Goal: Navigation & Orientation: Find specific page/section

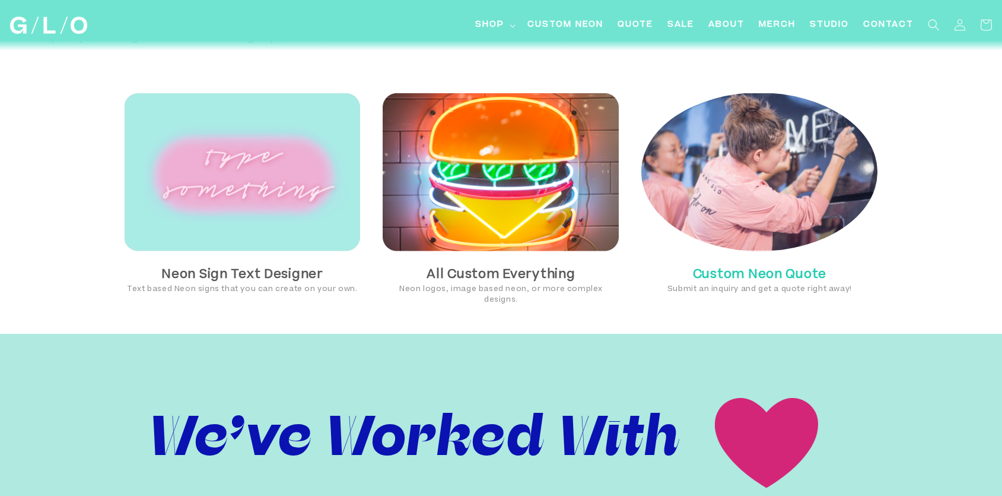
scroll to position [0, -910]
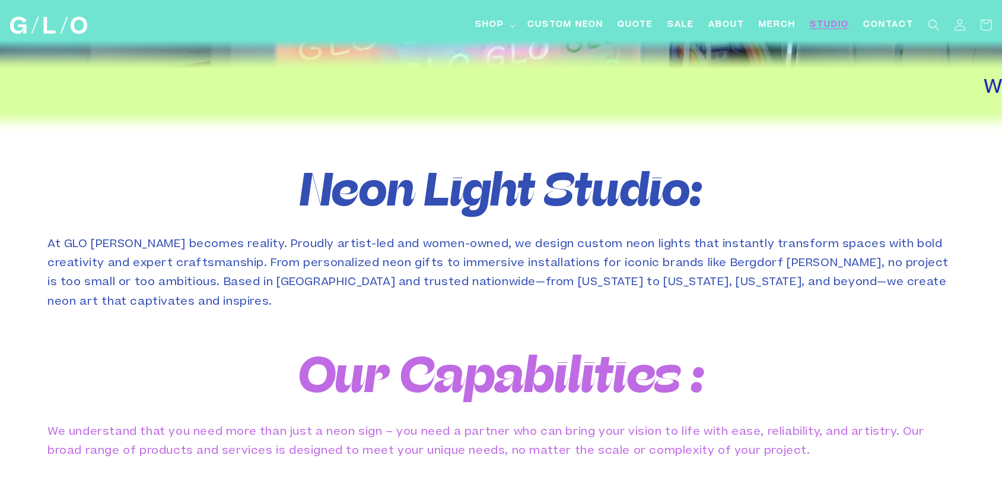
scroll to position [0, -764]
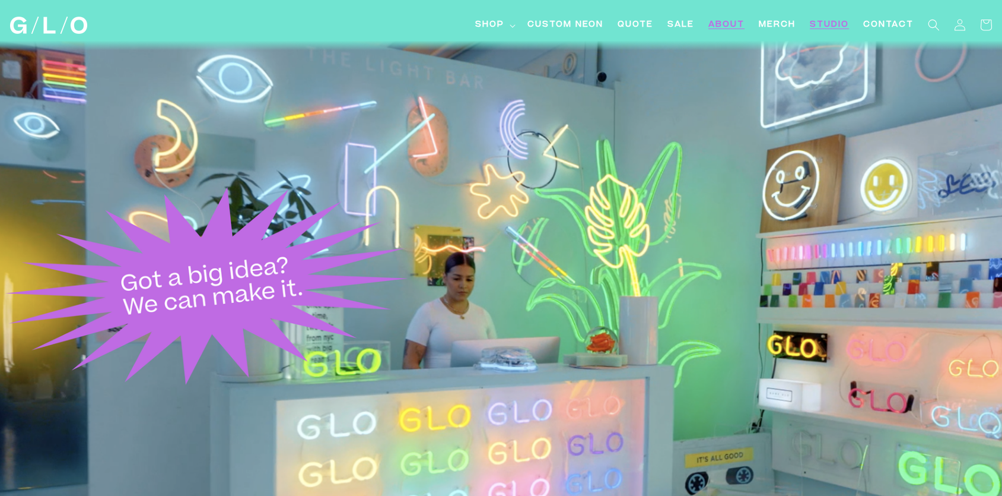
click at [724, 29] on span "About" at bounding box center [727, 25] width 36 height 12
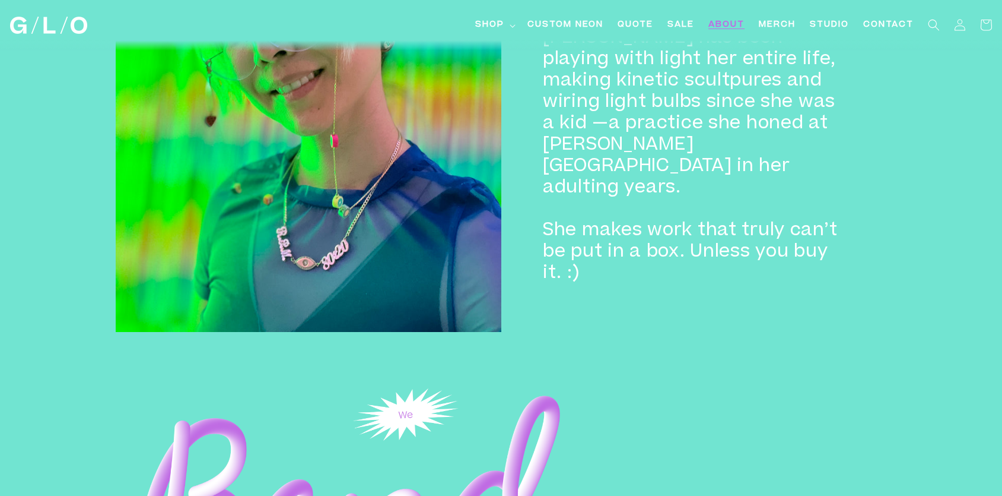
scroll to position [1066, 0]
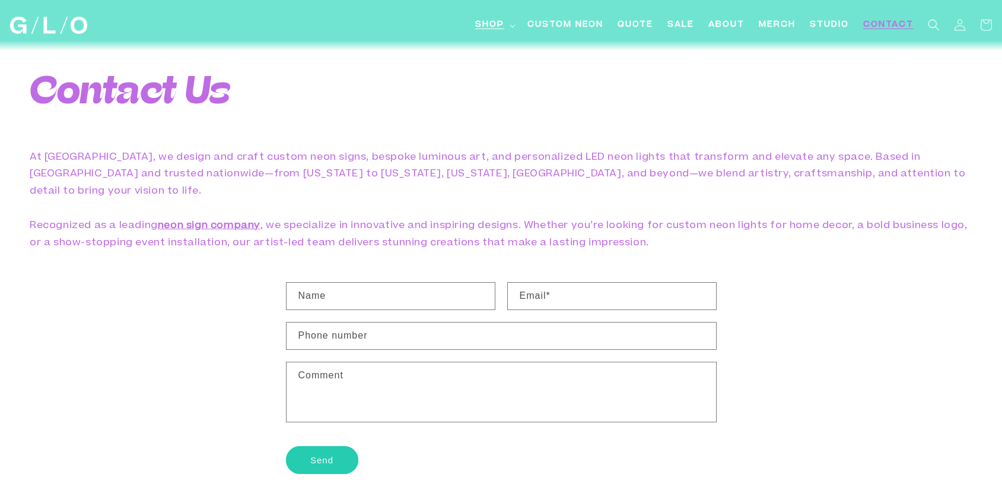
click at [475, 23] on span "Shop" at bounding box center [489, 25] width 29 height 12
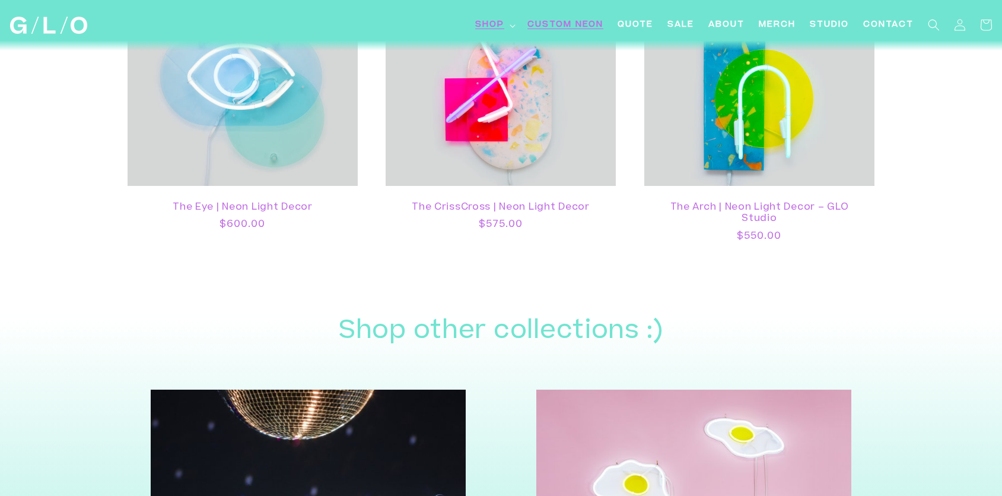
scroll to position [1081, 0]
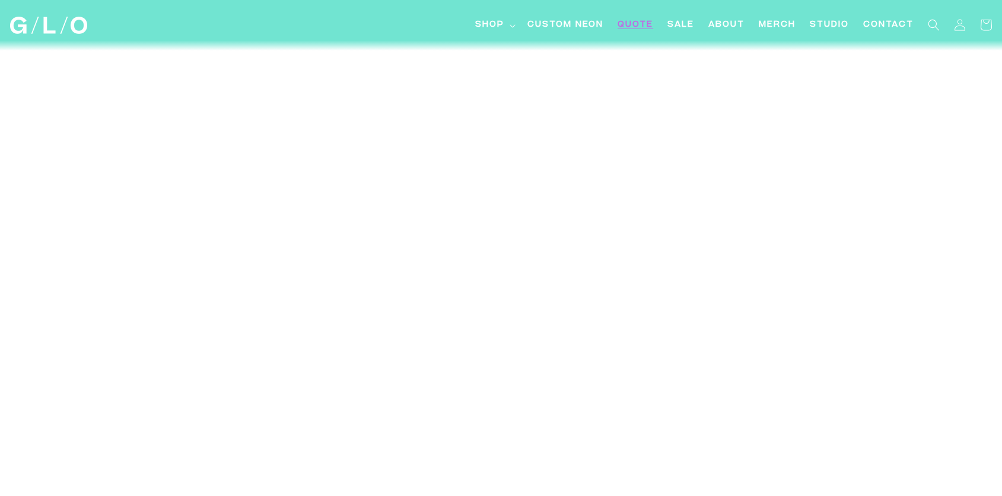
scroll to position [496, 0]
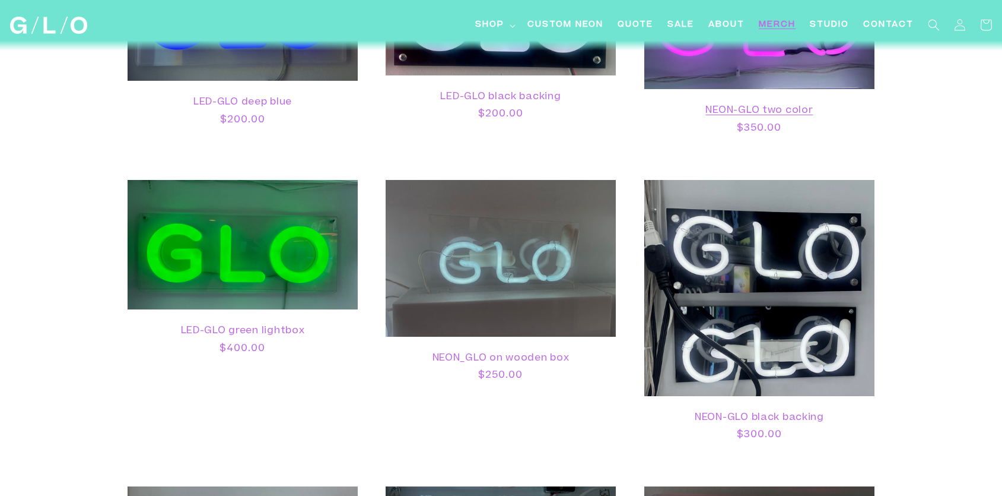
scroll to position [214, 0]
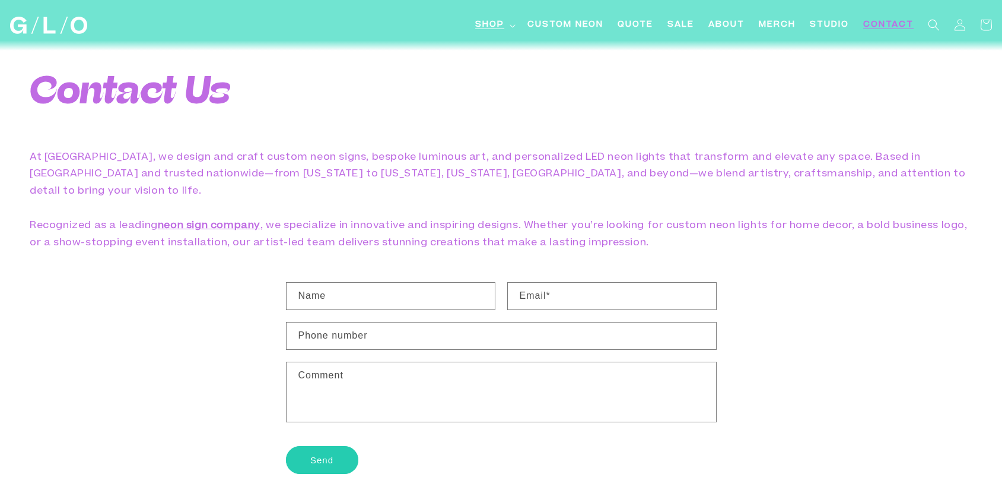
click at [475, 25] on span "Shop" at bounding box center [489, 25] width 29 height 12
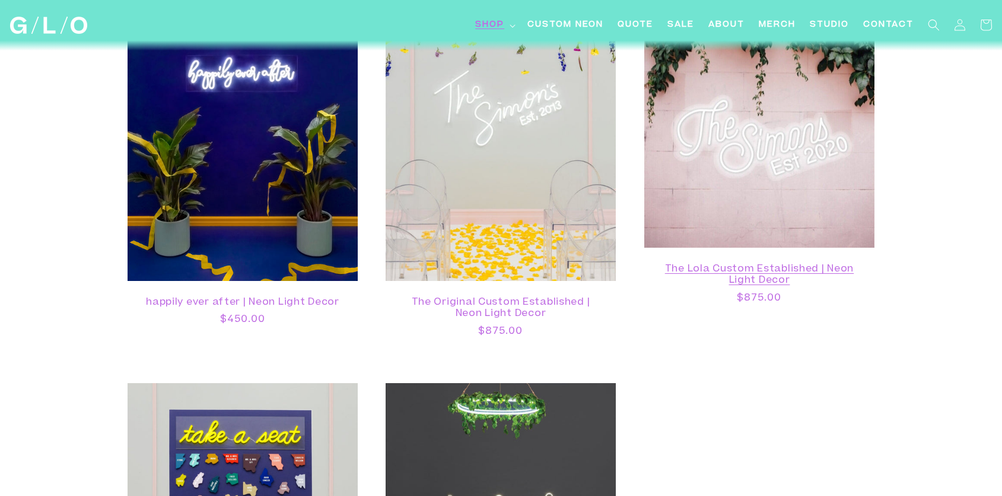
scroll to position [1234, 0]
